Goal: Go to known website: Go to known website

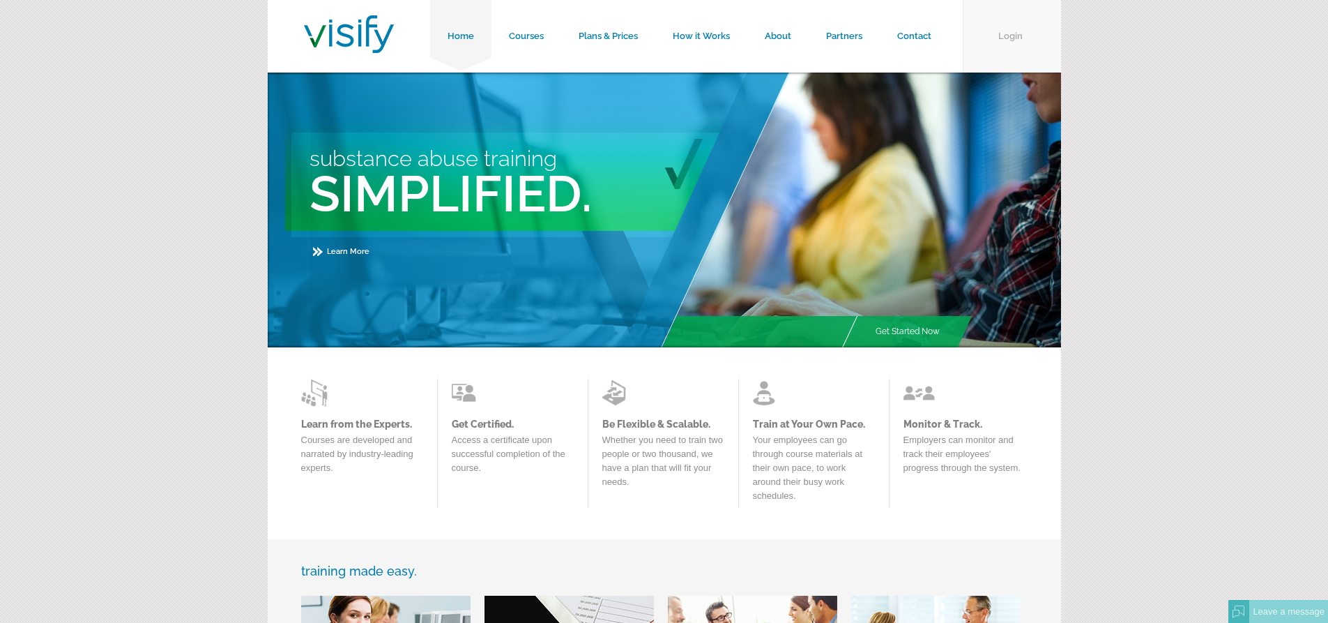
click at [998, 38] on link "Login" at bounding box center [1012, 36] width 98 height 73
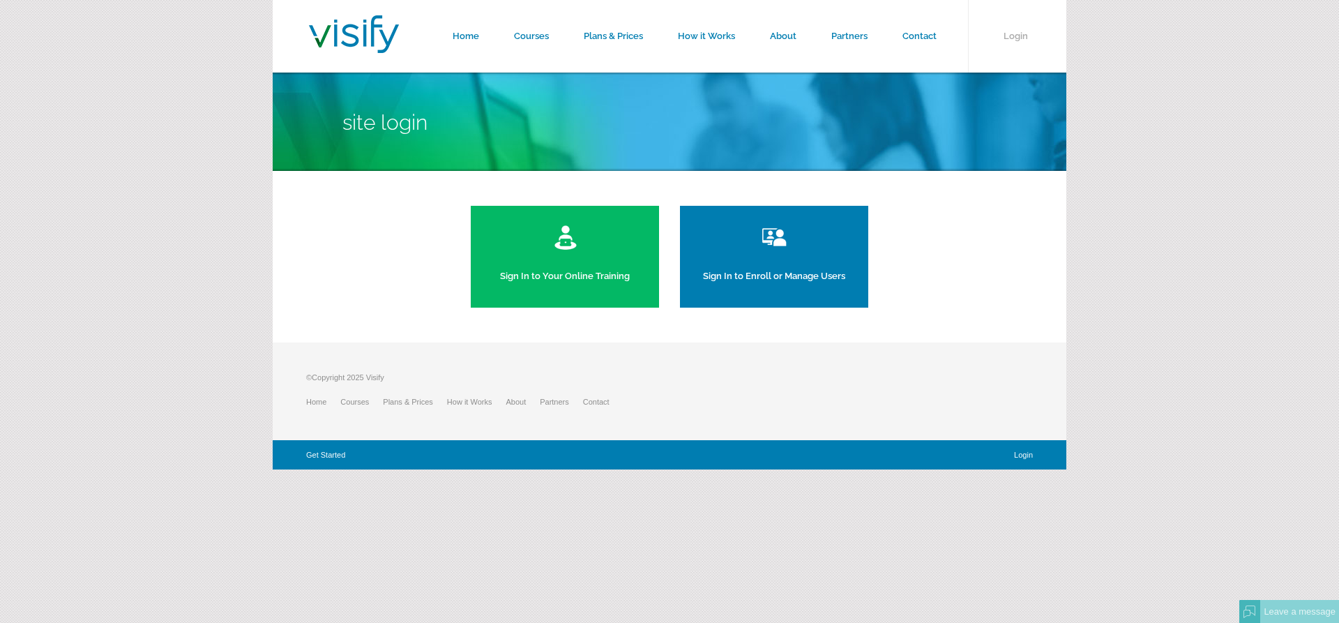
click at [616, 287] on link "Sign In to Your Online Training" at bounding box center [565, 257] width 188 height 102
